Goal: Navigation & Orientation: Find specific page/section

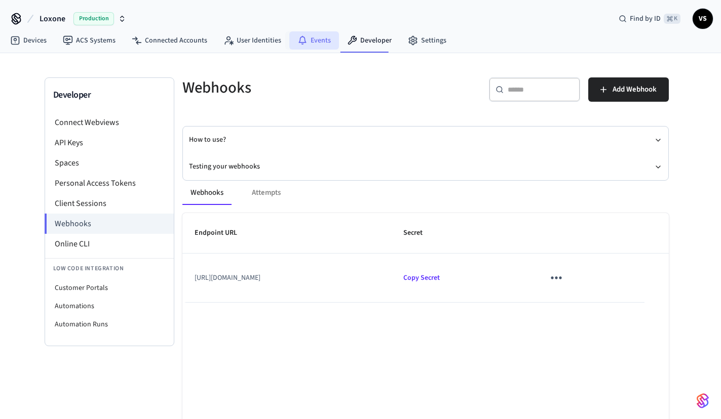
click at [311, 40] on link "Events" at bounding box center [314, 40] width 50 height 18
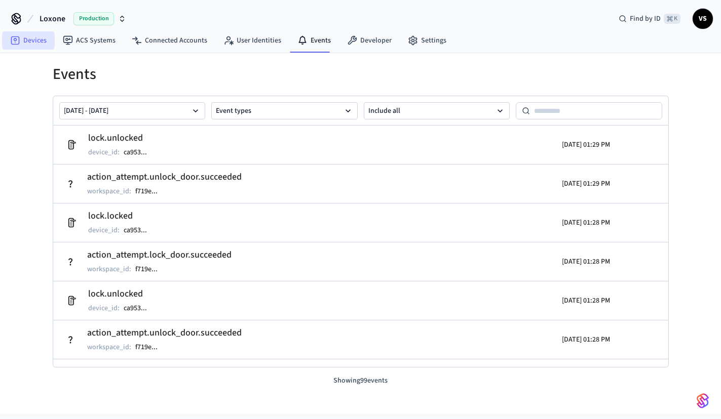
click at [36, 42] on link "Devices" at bounding box center [28, 40] width 53 height 18
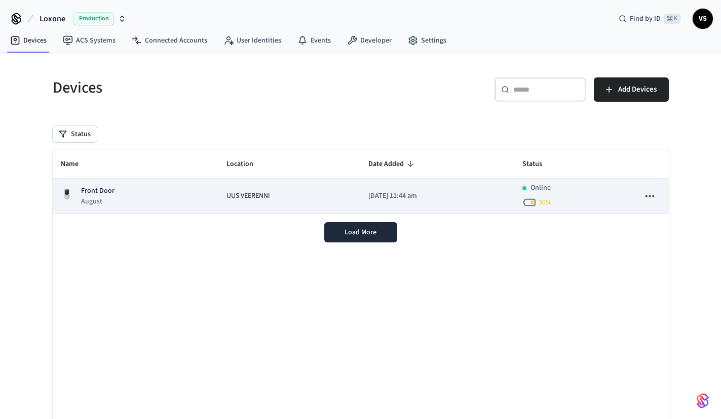
click at [129, 193] on div "Front Door August" at bounding box center [136, 196] width 150 height 21
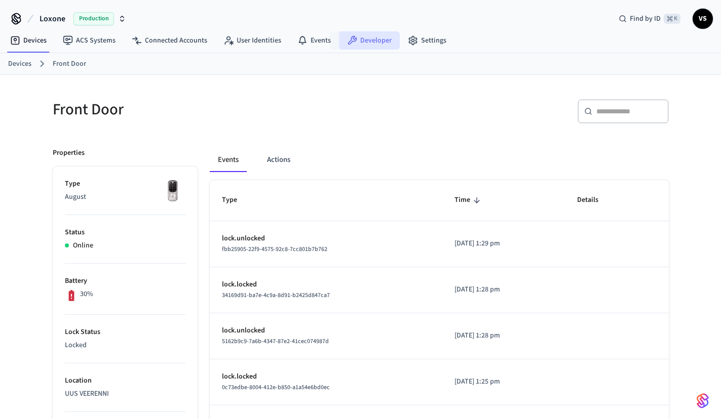
click at [359, 39] on link "Developer" at bounding box center [369, 40] width 61 height 18
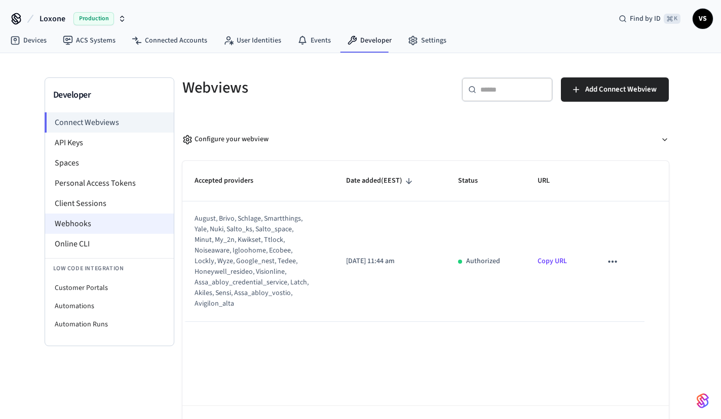
click at [88, 223] on li "Webhooks" at bounding box center [109, 224] width 129 height 20
